Goal: Information Seeking & Learning: Learn about a topic

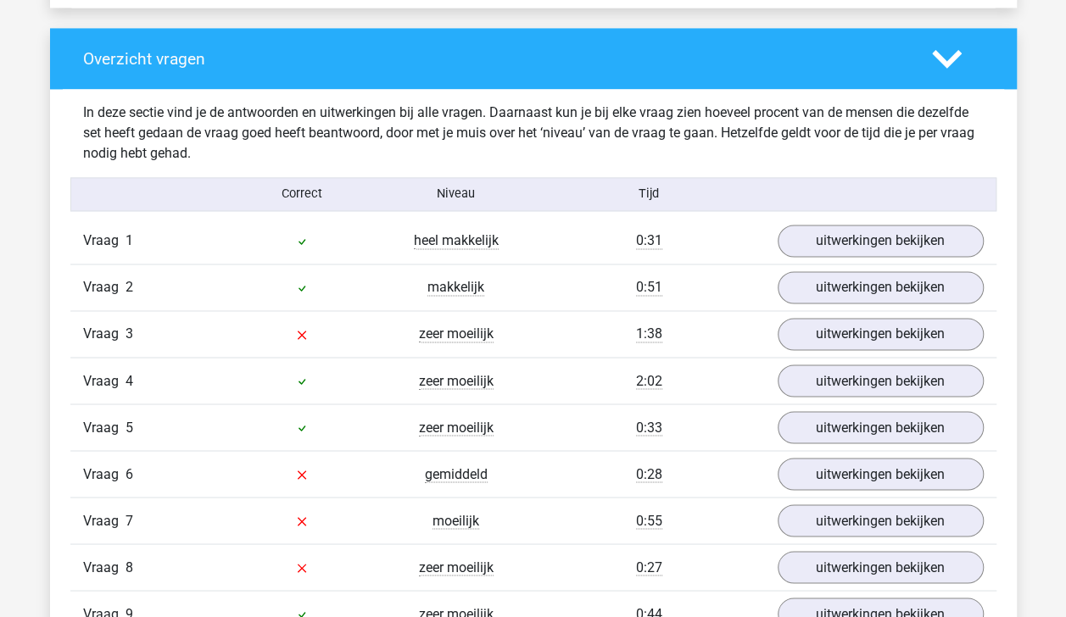
scroll to position [1248, 0]
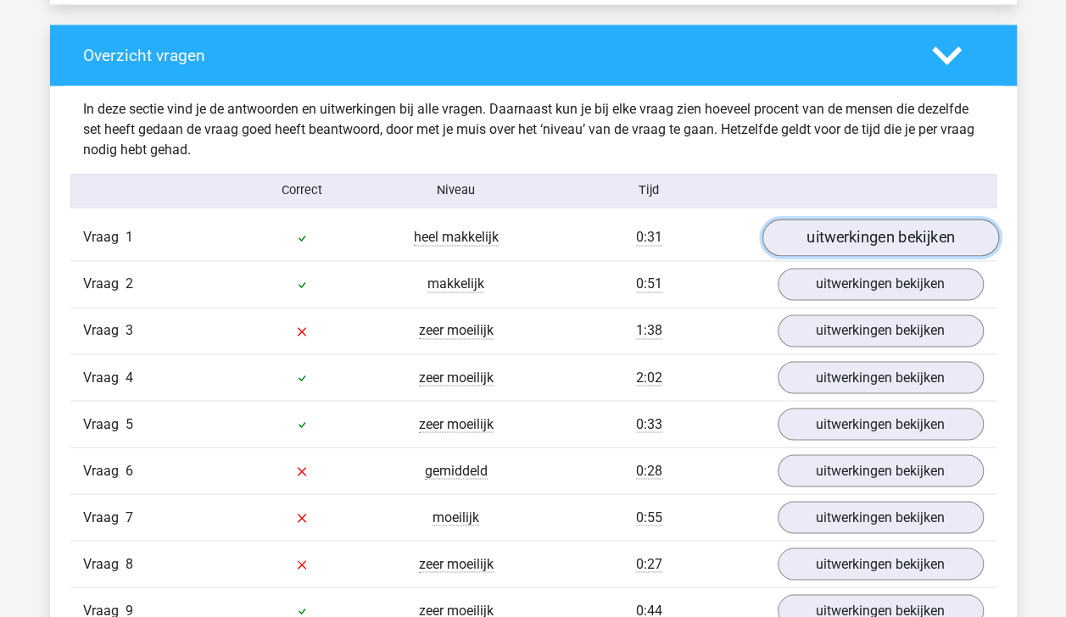
click at [924, 234] on link "uitwerkingen bekijken" at bounding box center [880, 237] width 237 height 37
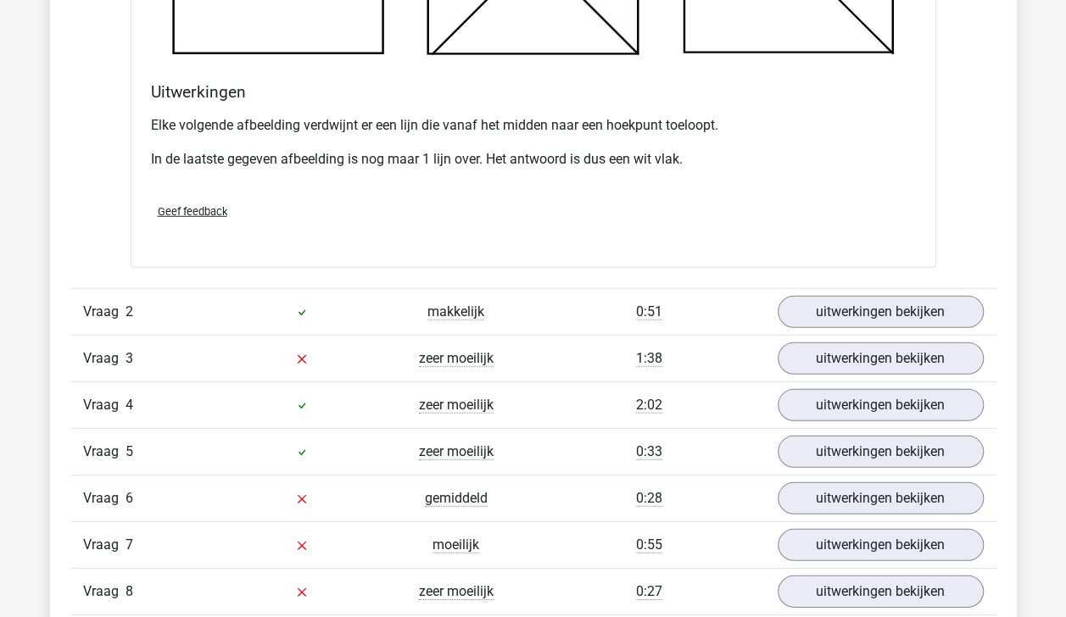
scroll to position [2203, 0]
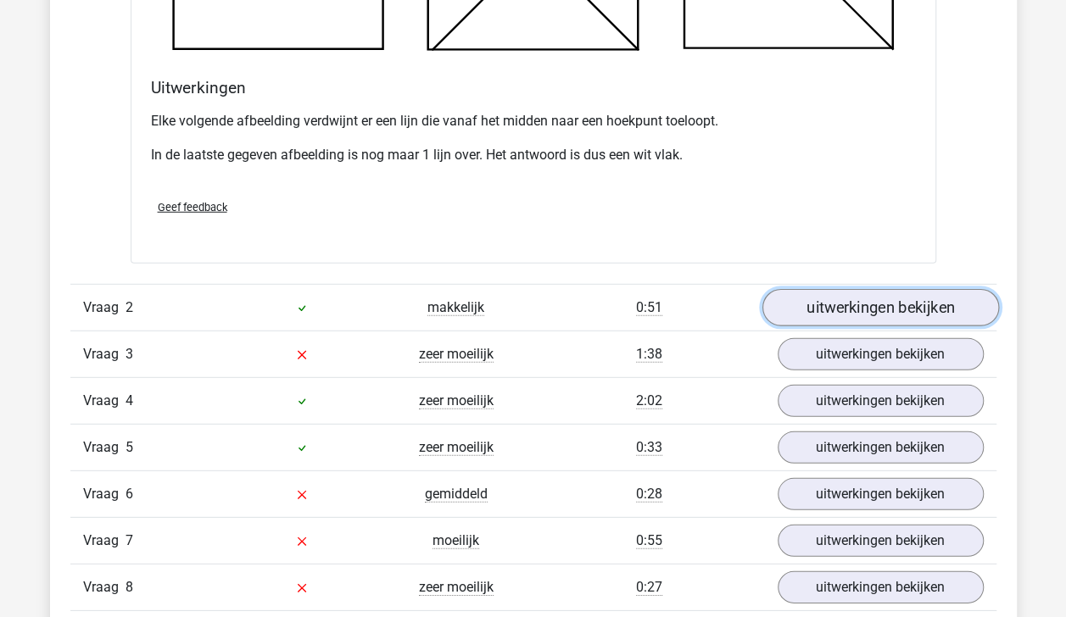
click at [913, 297] on link "uitwerkingen bekijken" at bounding box center [880, 307] width 237 height 37
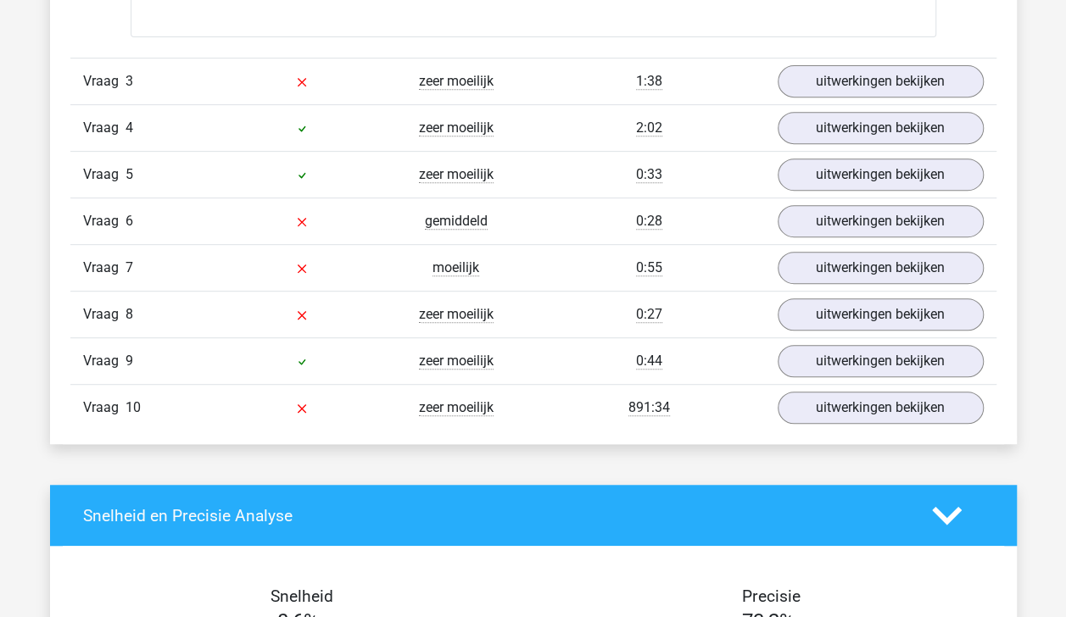
scroll to position [3506, 0]
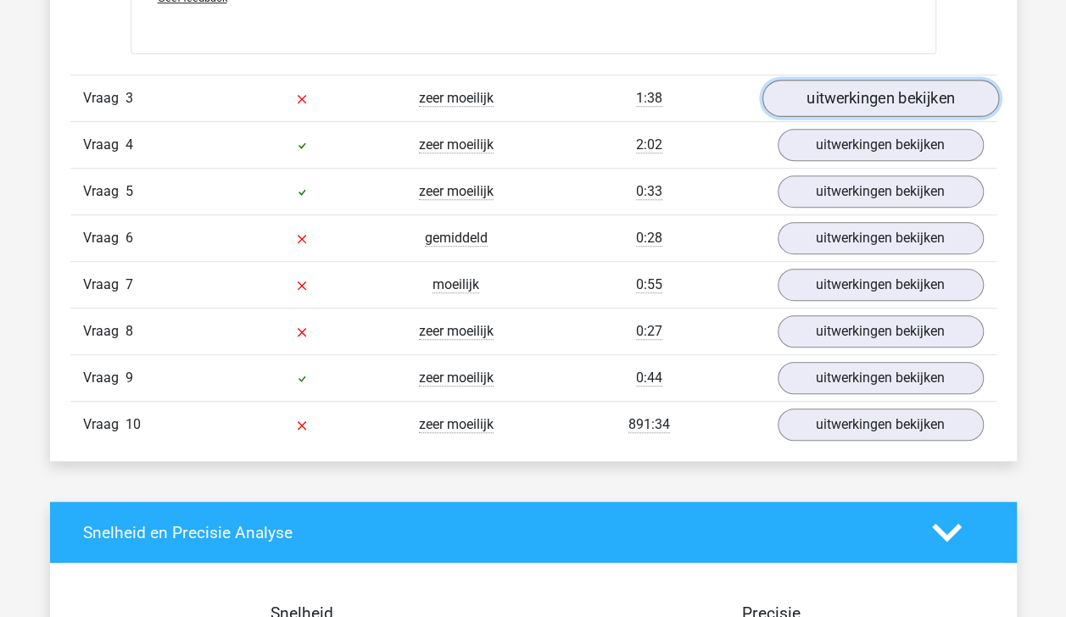
click at [880, 97] on link "uitwerkingen bekijken" at bounding box center [880, 98] width 237 height 37
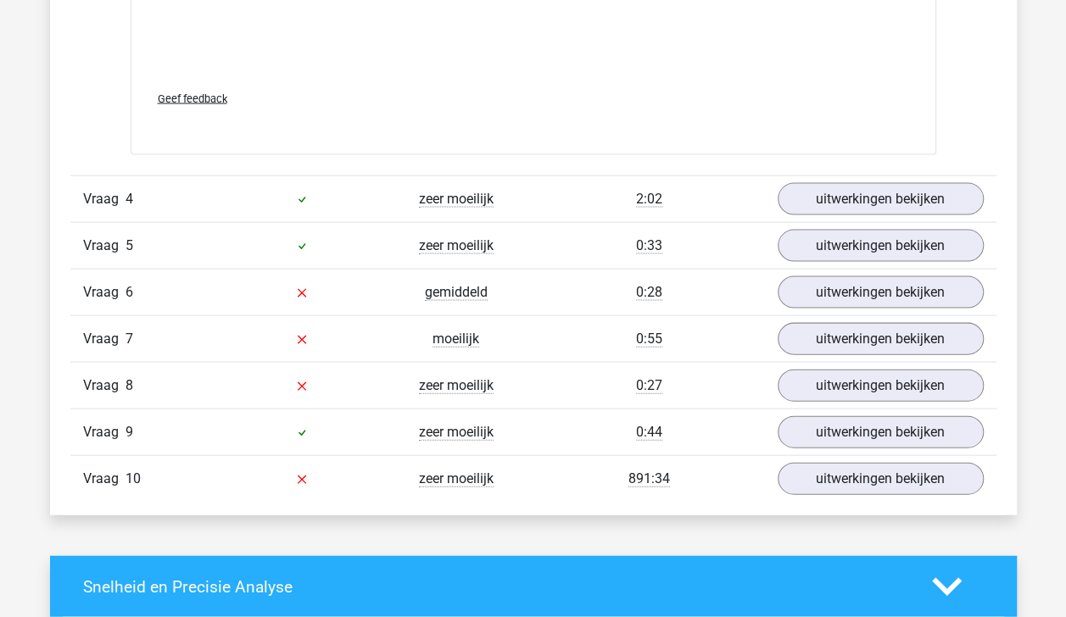
scroll to position [4892, 0]
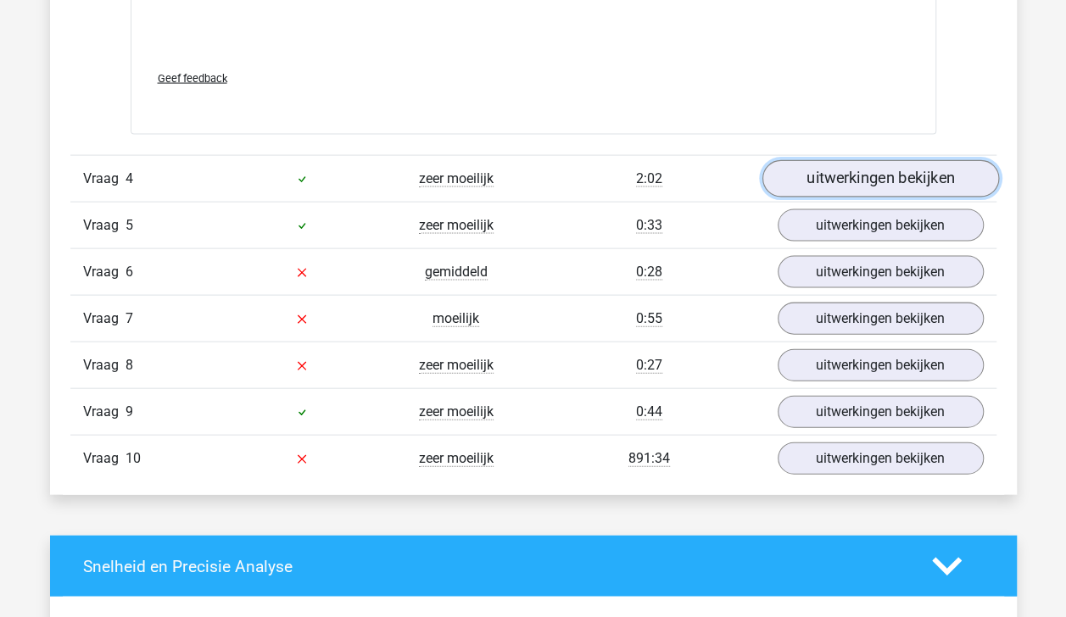
click at [902, 168] on link "uitwerkingen bekijken" at bounding box center [880, 178] width 237 height 37
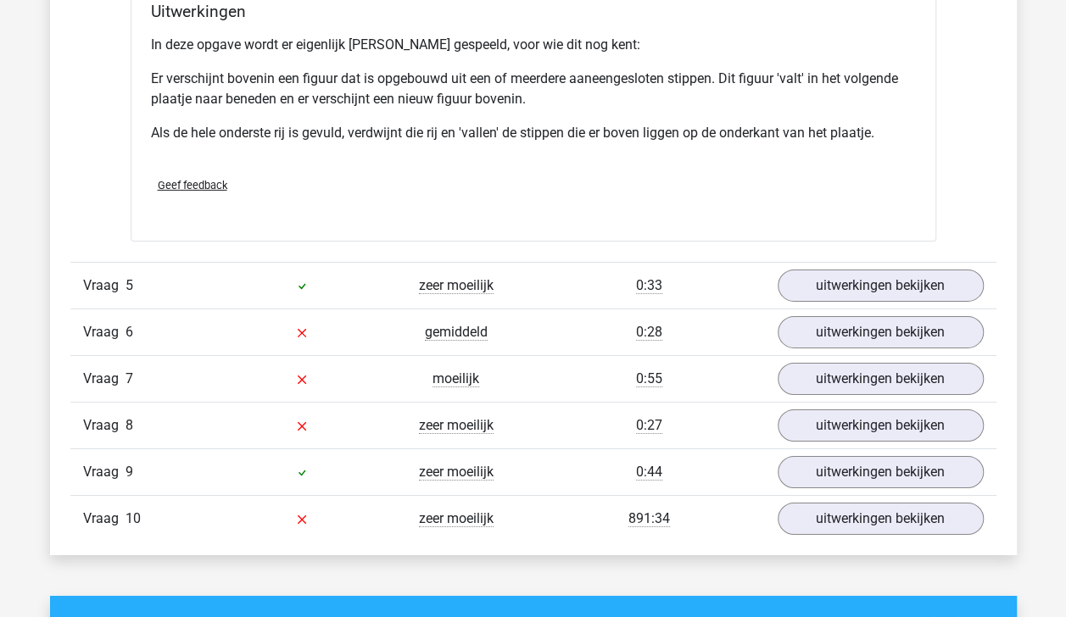
scroll to position [5866, 0]
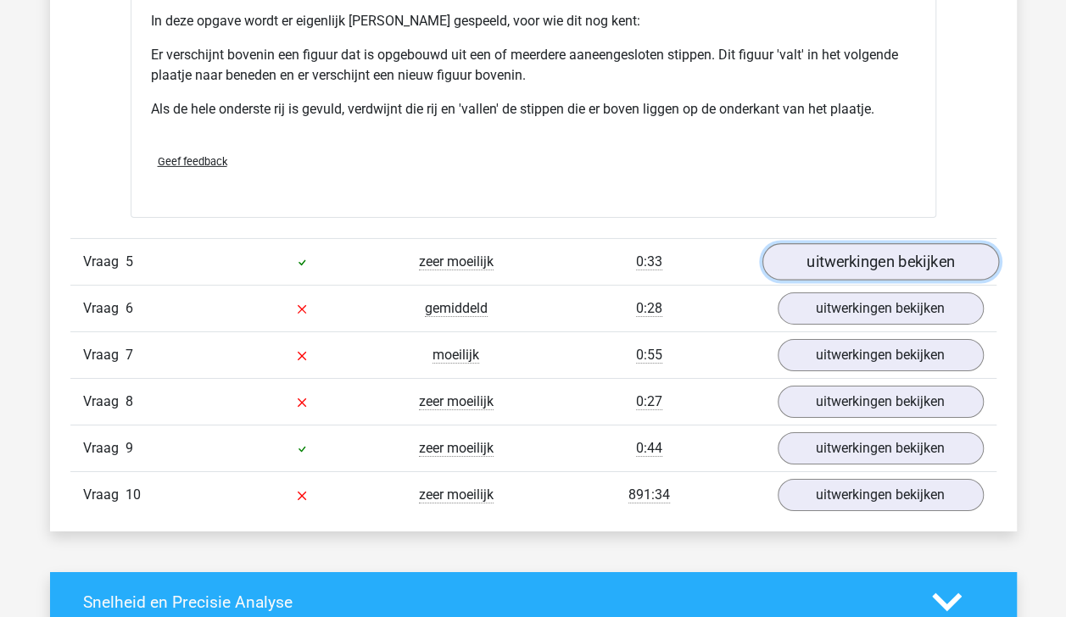
click at [929, 254] on link "uitwerkingen bekijken" at bounding box center [880, 261] width 237 height 37
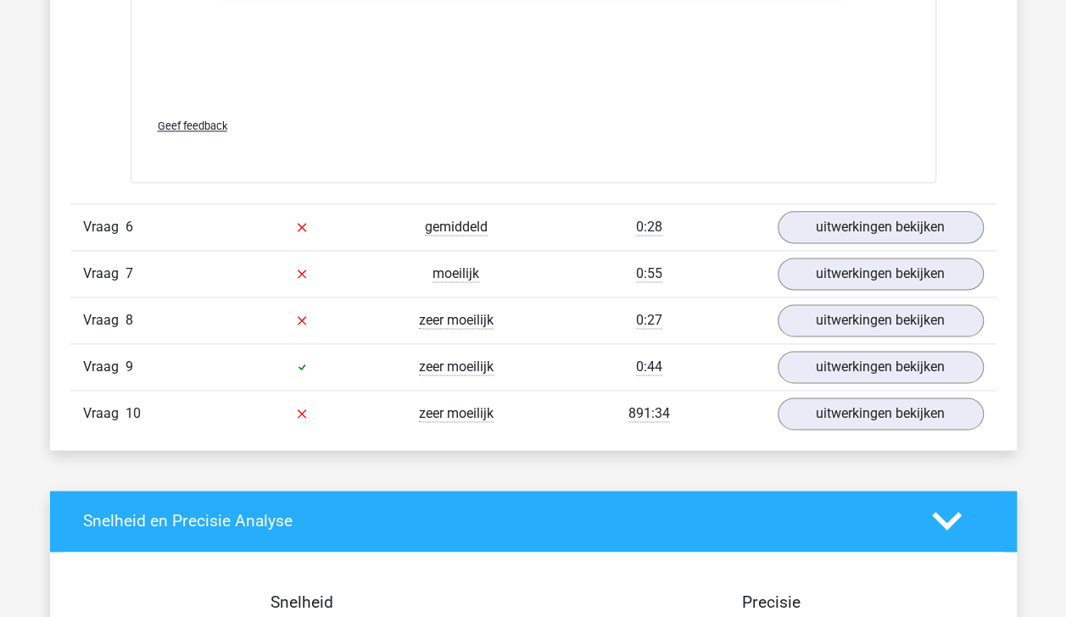
scroll to position [7376, 0]
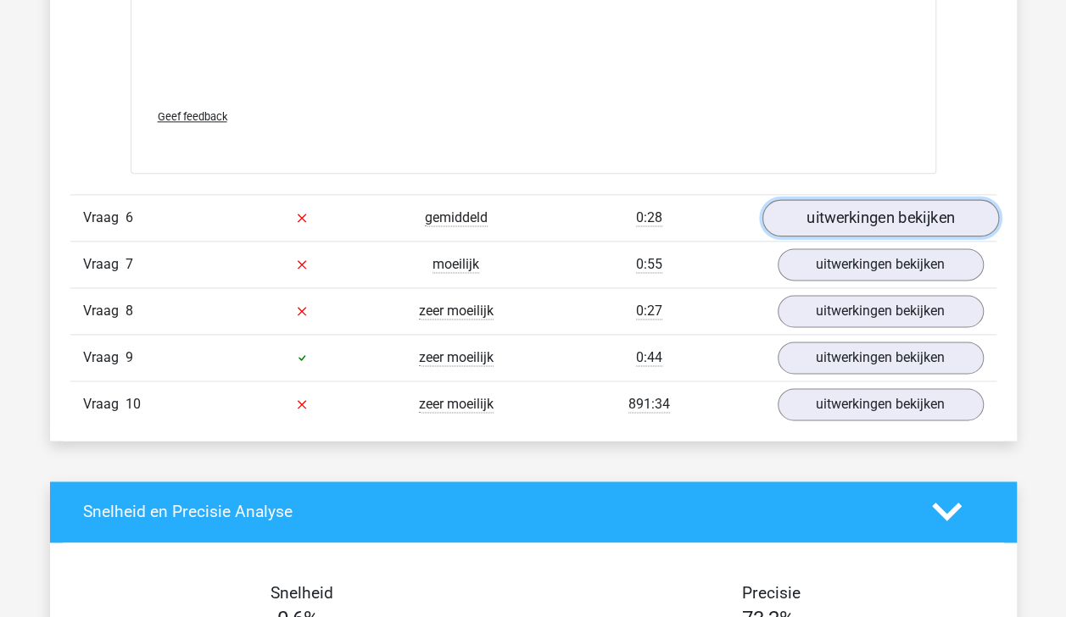
click at [909, 210] on link "uitwerkingen bekijken" at bounding box center [880, 217] width 237 height 37
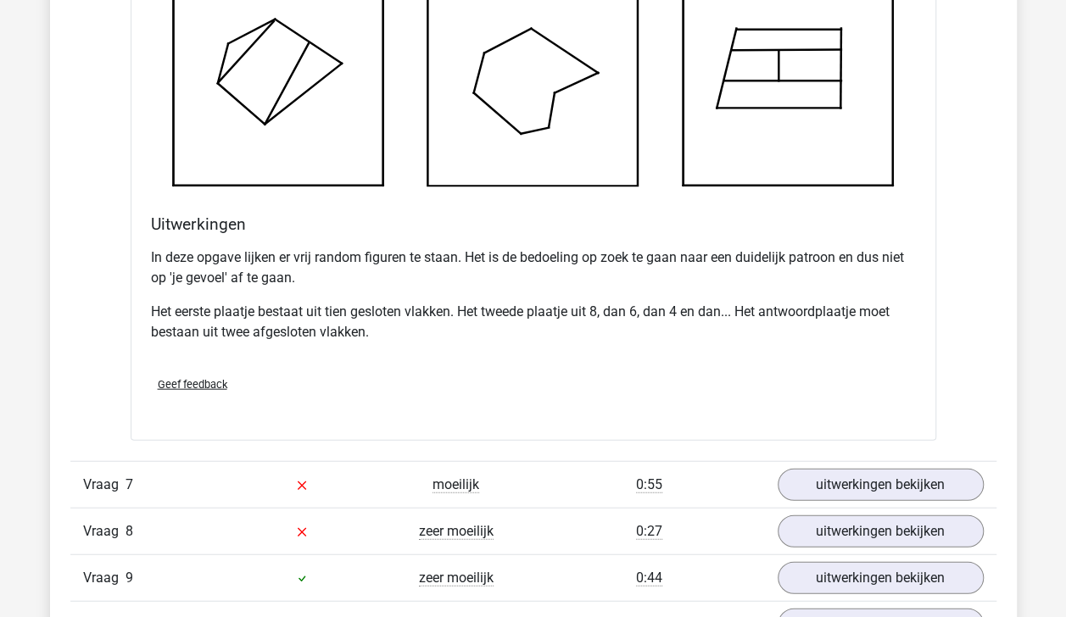
scroll to position [8279, 0]
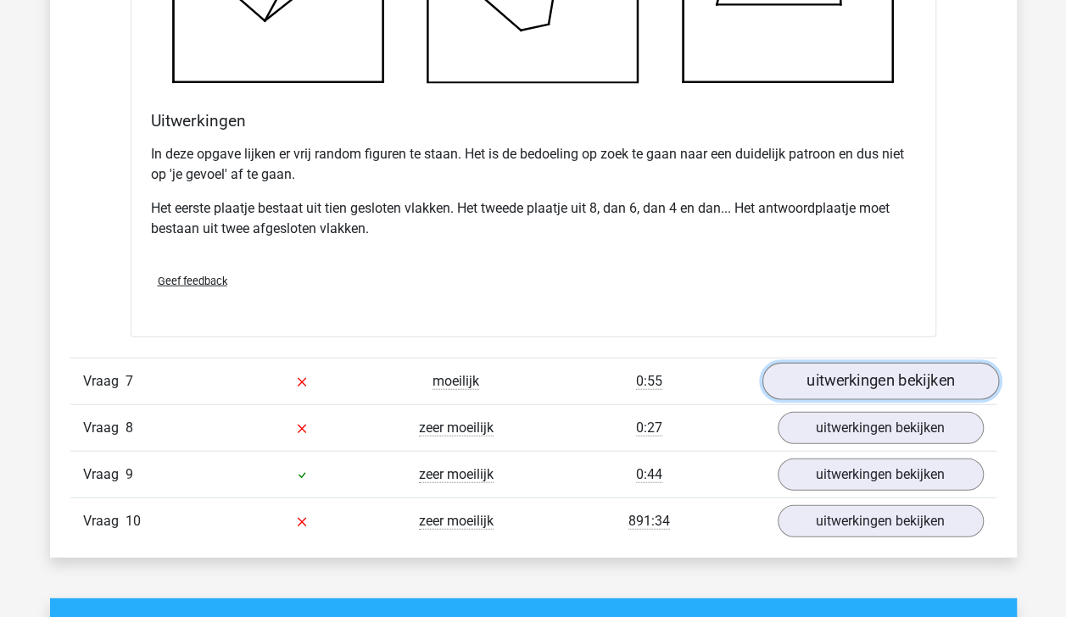
click at [935, 369] on link "uitwerkingen bekijken" at bounding box center [880, 381] width 237 height 37
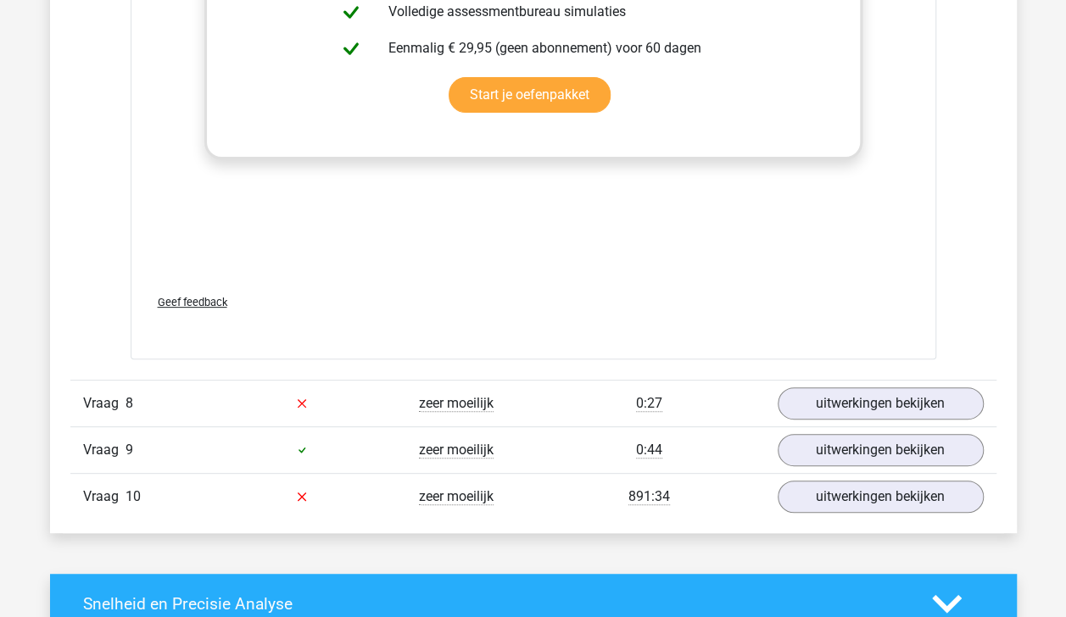
scroll to position [9761, 0]
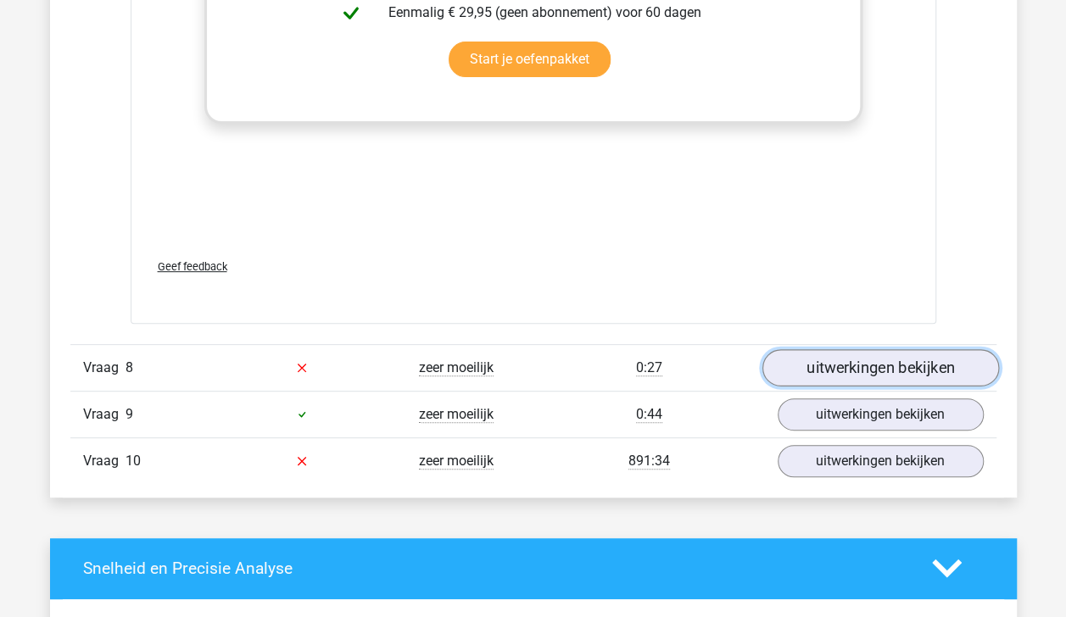
click at [928, 352] on link "uitwerkingen bekijken" at bounding box center [880, 367] width 237 height 37
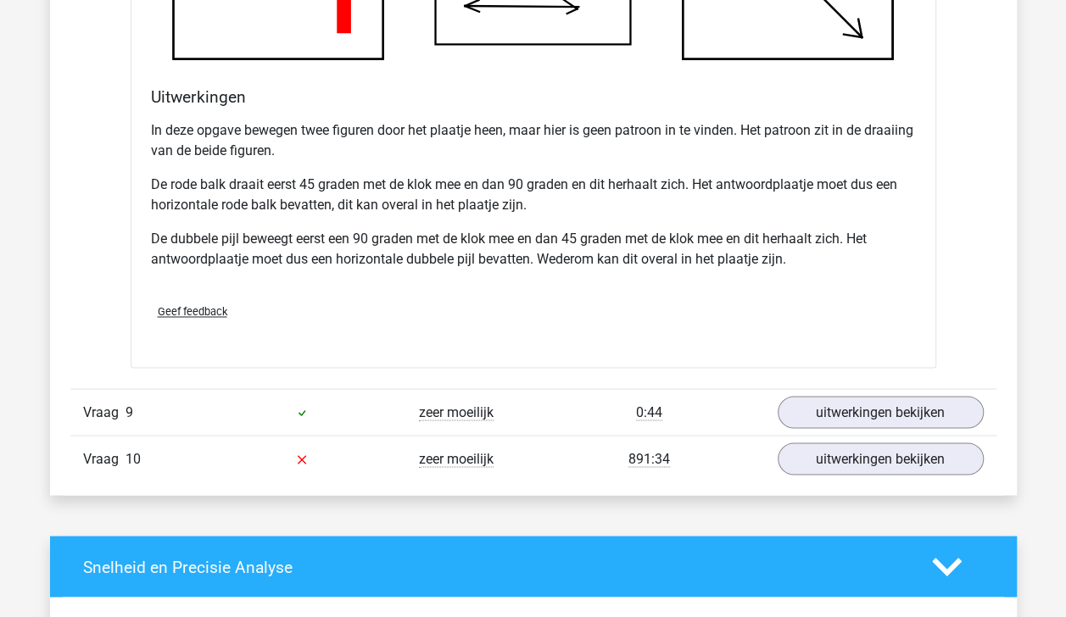
scroll to position [10850, 0]
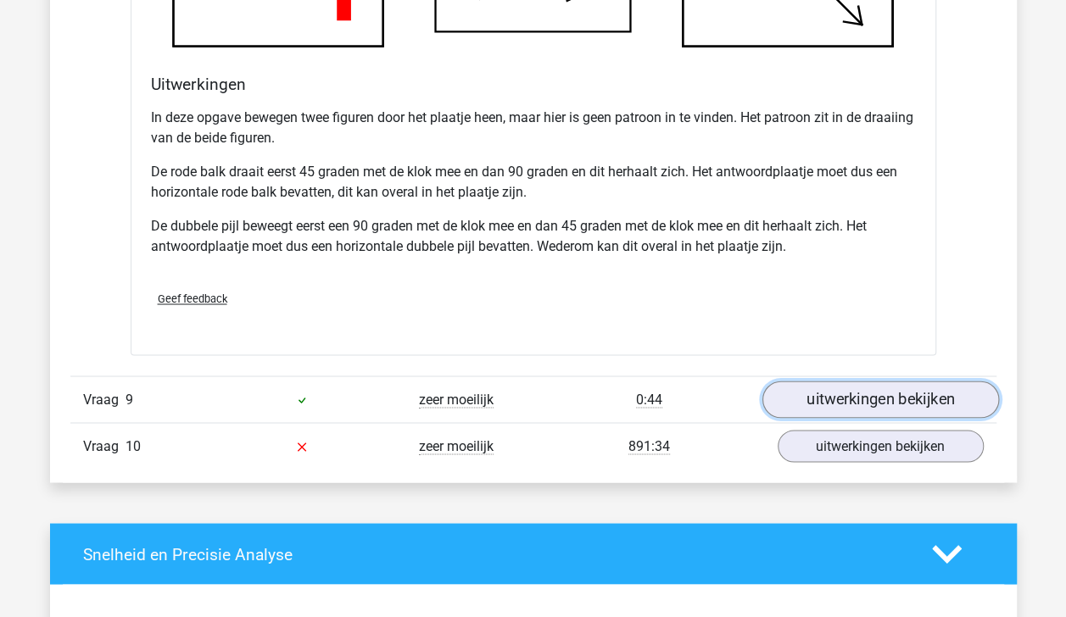
click at [919, 381] on link "uitwerkingen bekijken" at bounding box center [880, 399] width 237 height 37
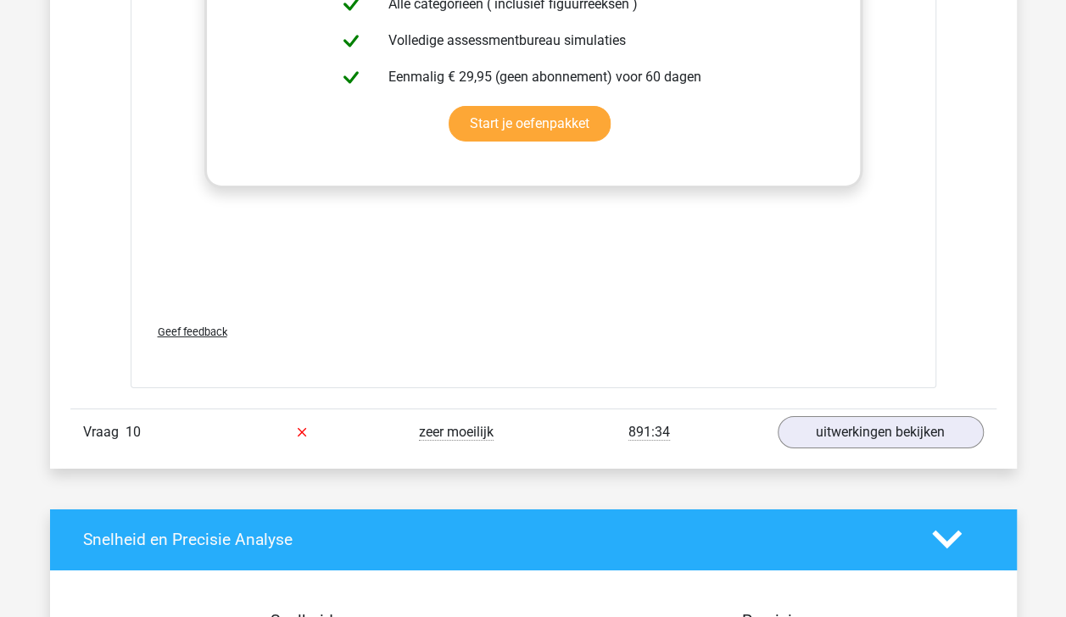
scroll to position [12370, 0]
